Goal: Find specific page/section: Find specific page/section

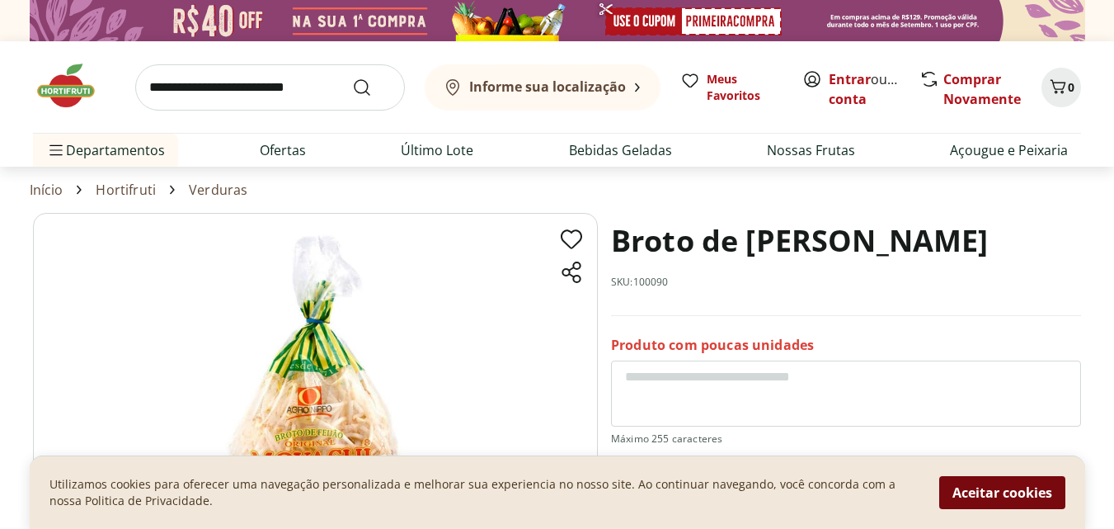
click at [977, 495] on button "Aceitar cookies" at bounding box center [1002, 492] width 126 height 33
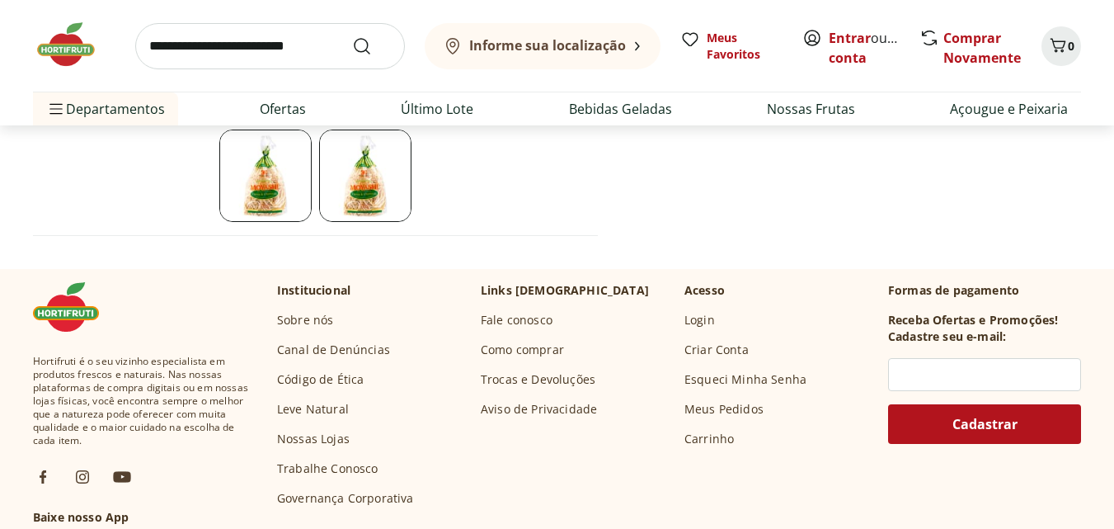
scroll to position [577, 0]
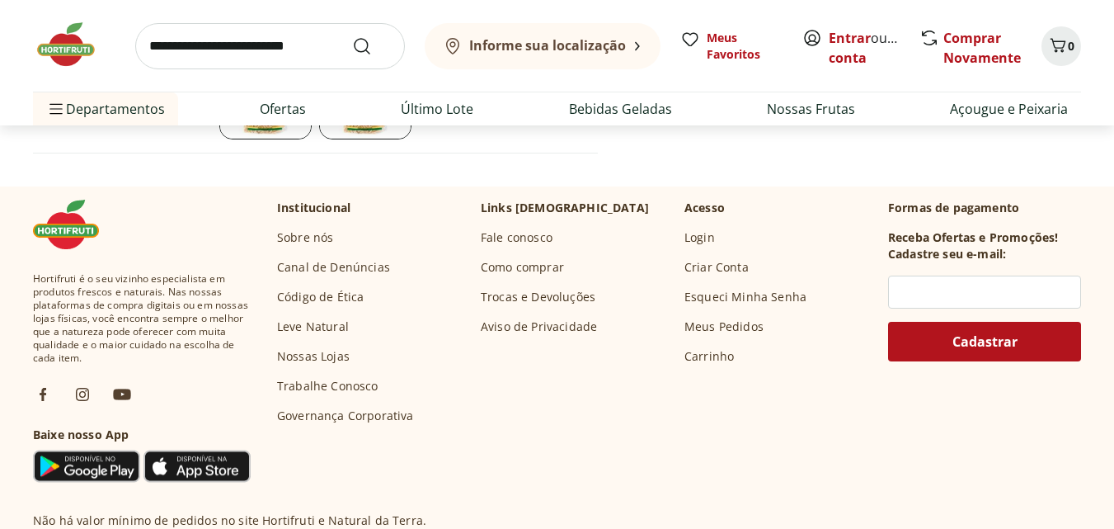
click at [302, 355] on link "Nossas Lojas" at bounding box center [313, 356] width 73 height 16
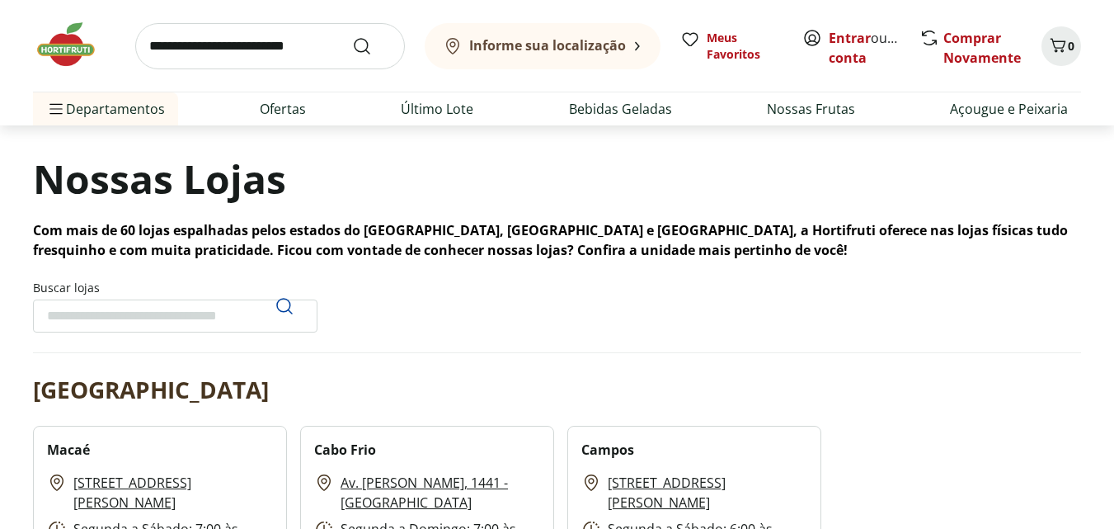
scroll to position [7, 0]
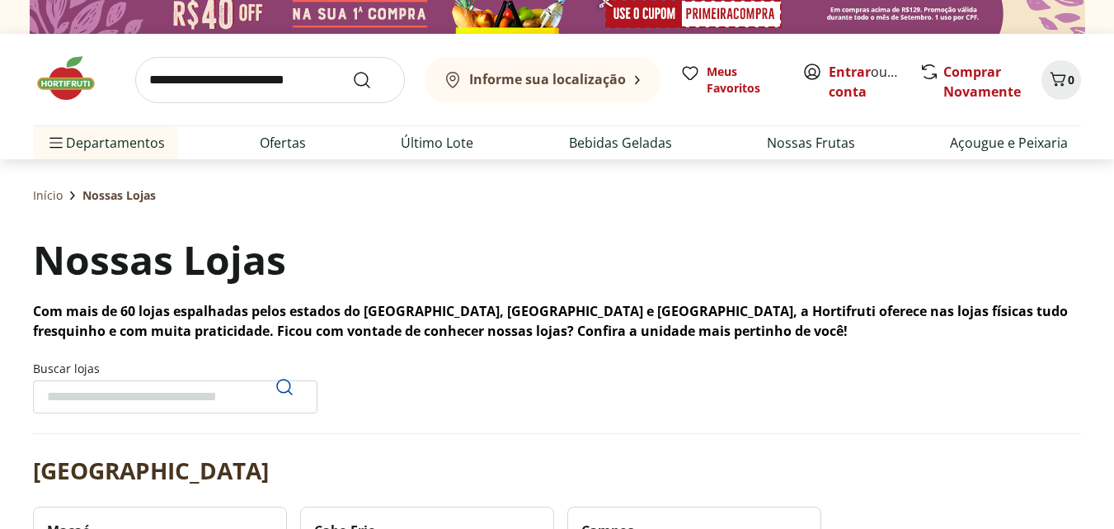
click at [181, 385] on input "Buscar lojas" at bounding box center [175, 396] width 285 height 33
type input "*"
type input "******"
click at [284, 383] on icon "Pesquisar" at bounding box center [285, 387] width 20 height 20
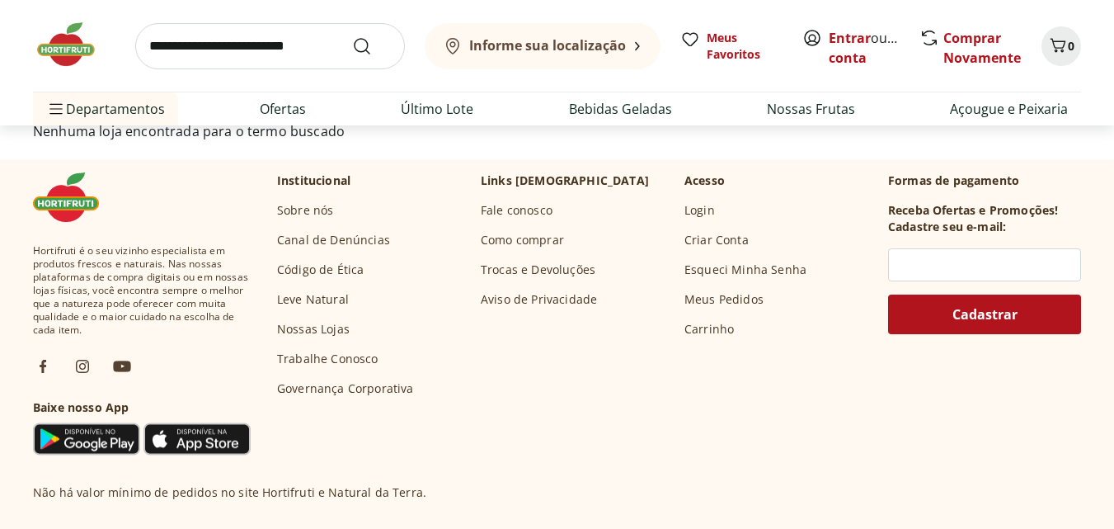
scroll to position [172, 0]
